Goal: Use online tool/utility: Utilize a website feature to perform a specific function

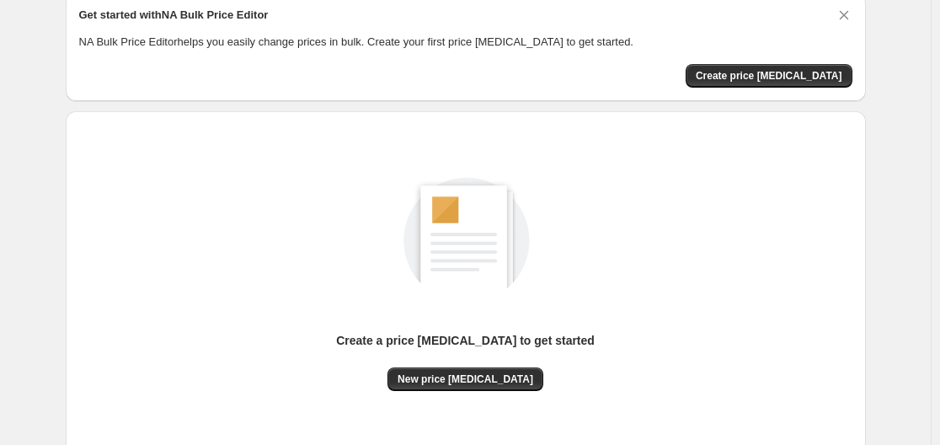
scroll to position [168, 0]
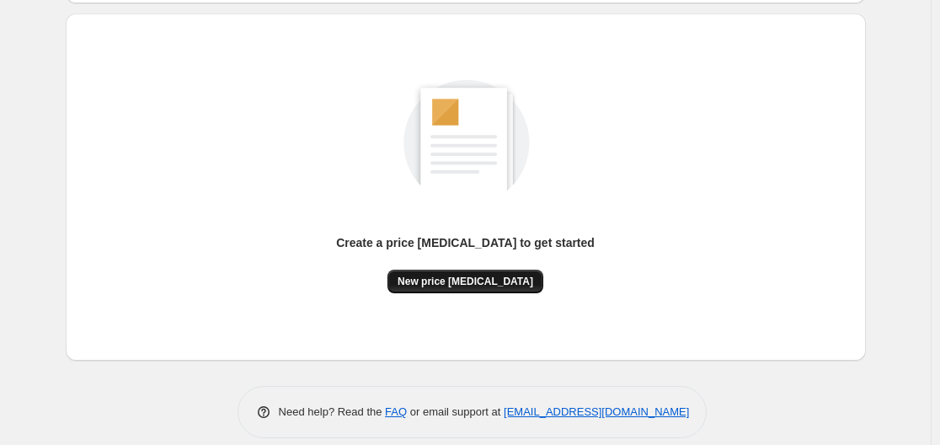
click at [439, 274] on span "New price [MEDICAL_DATA]" at bounding box center [465, 280] width 136 height 13
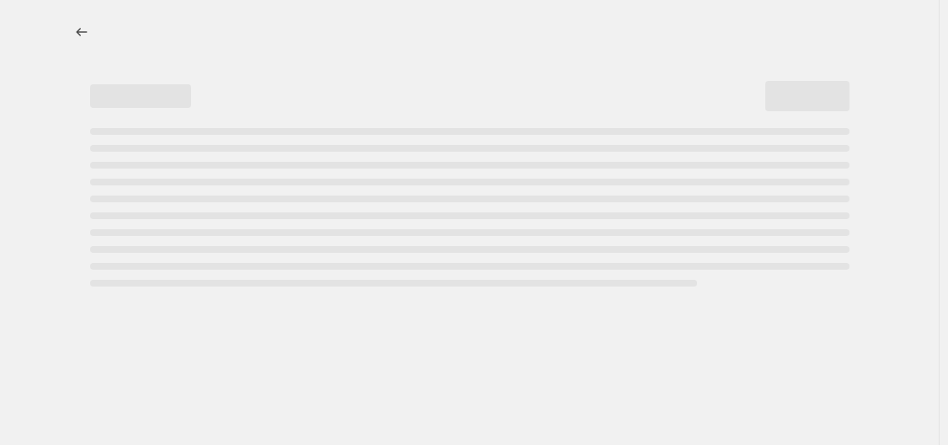
select select "percentage"
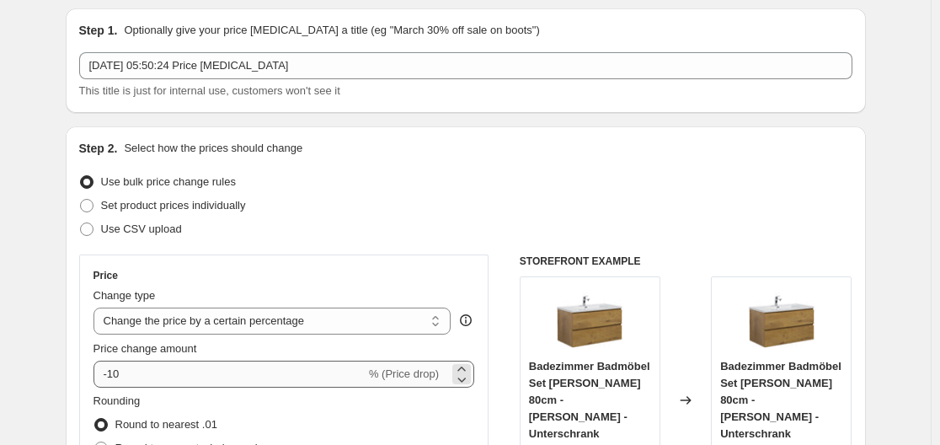
scroll to position [84, 0]
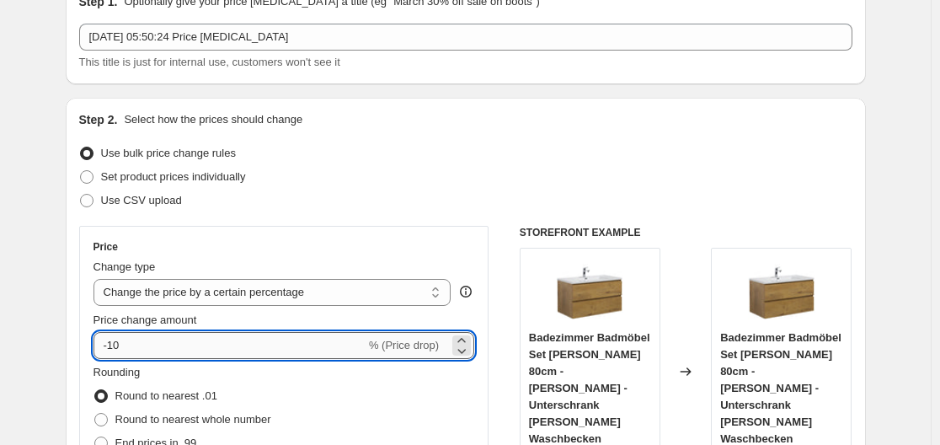
click at [183, 343] on input "-10" at bounding box center [229, 345] width 272 height 27
type input "-1"
type input "-35"
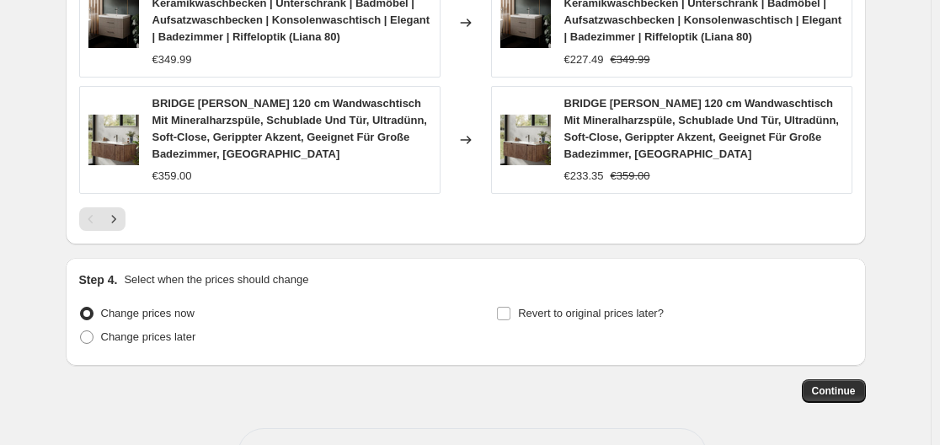
scroll to position [1384, 0]
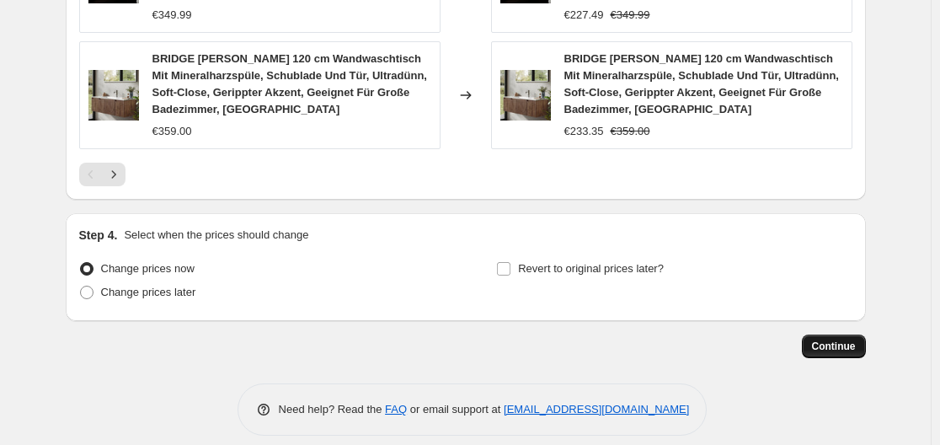
click at [860, 334] on button "Continue" at bounding box center [834, 346] width 64 height 24
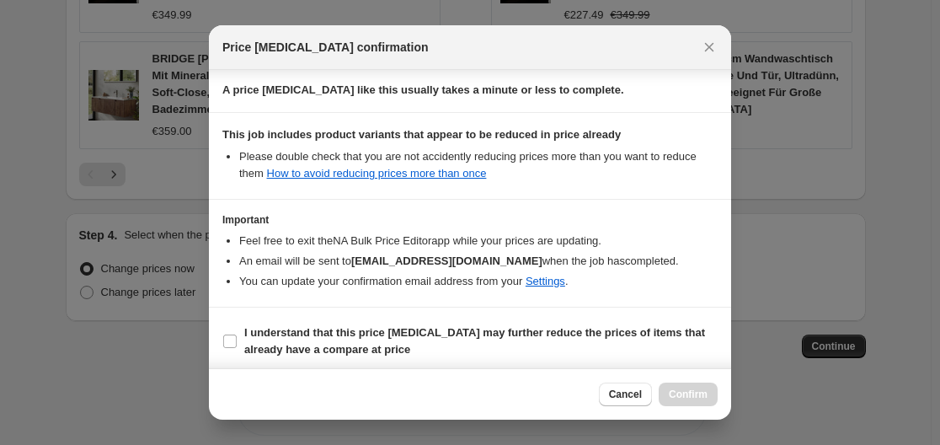
scroll to position [264, 0]
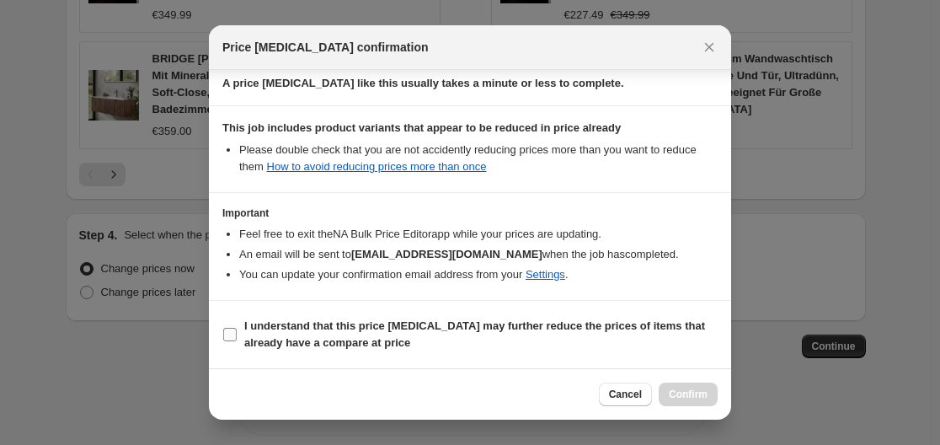
click at [229, 332] on input "I understand that this price [MEDICAL_DATA] may further reduce the prices of it…" at bounding box center [229, 334] width 13 height 13
checkbox input "true"
click at [695, 388] on span "Confirm" at bounding box center [688, 393] width 39 height 13
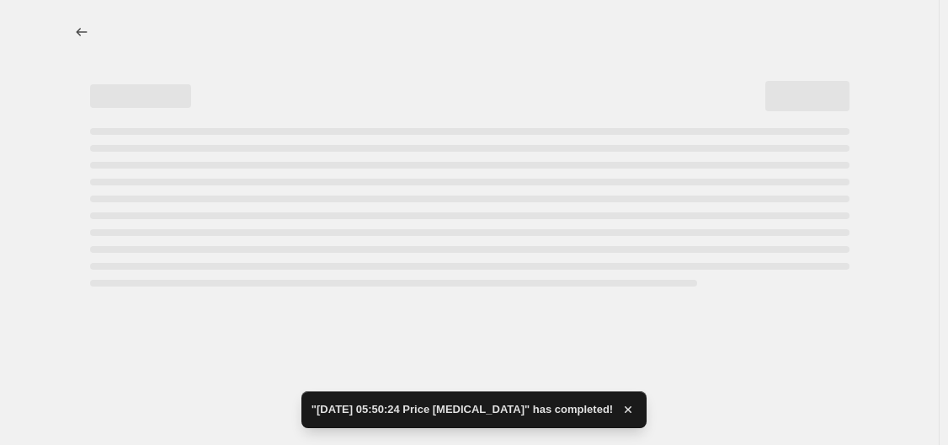
select select "percentage"
